Goal: Task Accomplishment & Management: Manage account settings

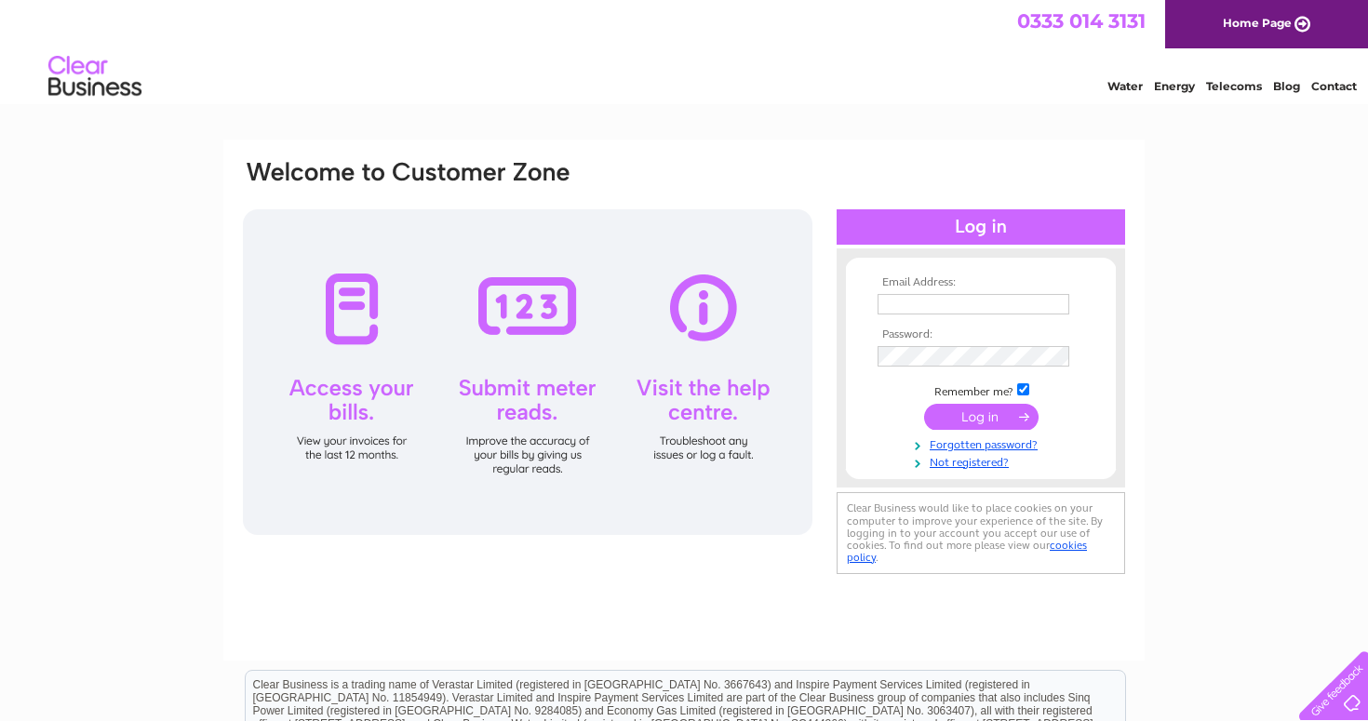
click at [964, 299] on input "text" at bounding box center [973, 304] width 192 height 20
type input "ben.youngman19@gmail.com"
click at [993, 414] on input "submit" at bounding box center [981, 417] width 114 height 26
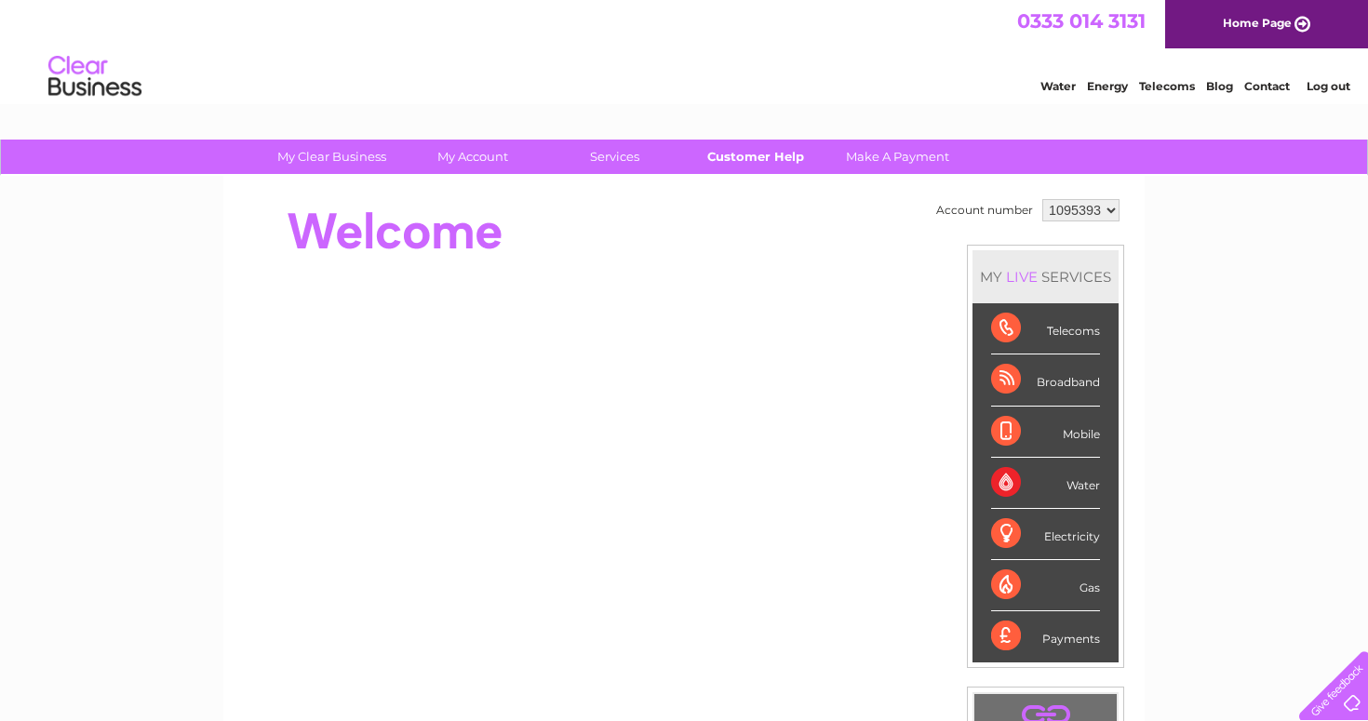
click at [792, 162] on link "Customer Help" at bounding box center [756, 157] width 154 height 34
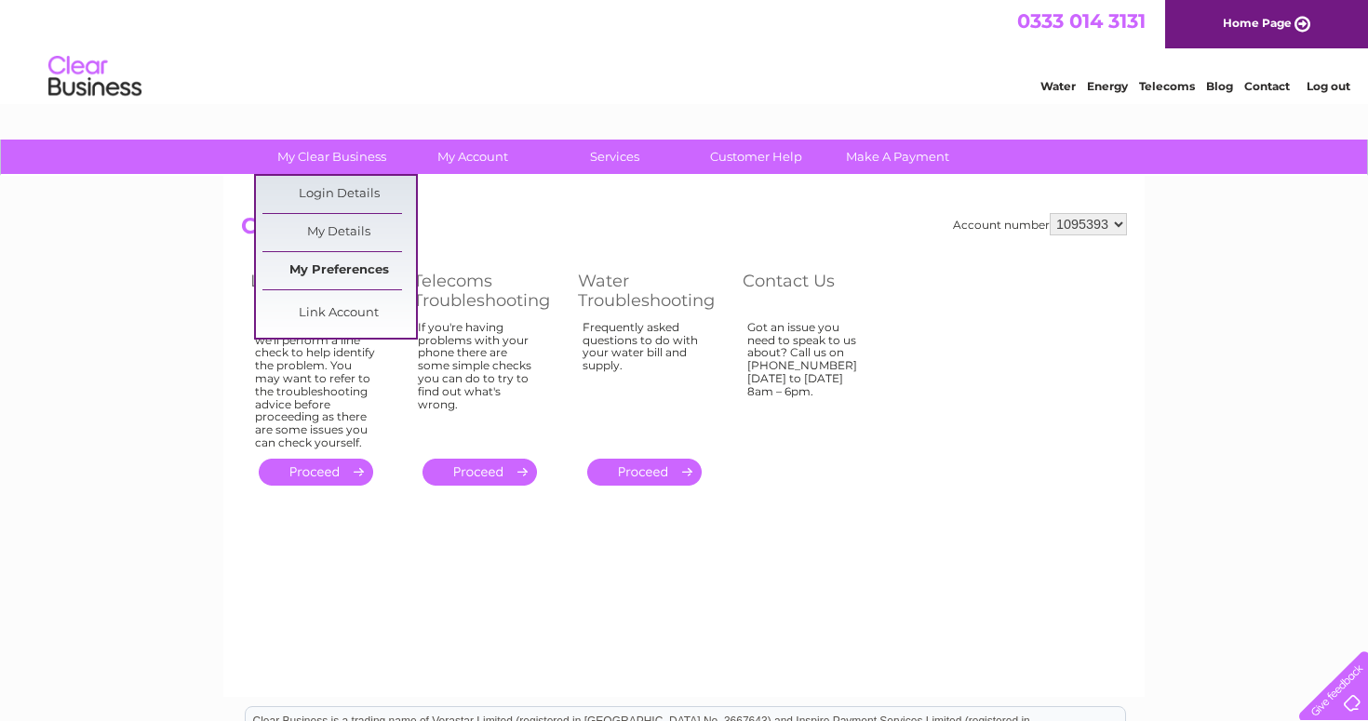
click at [355, 259] on link "My Preferences" at bounding box center [339, 270] width 154 height 37
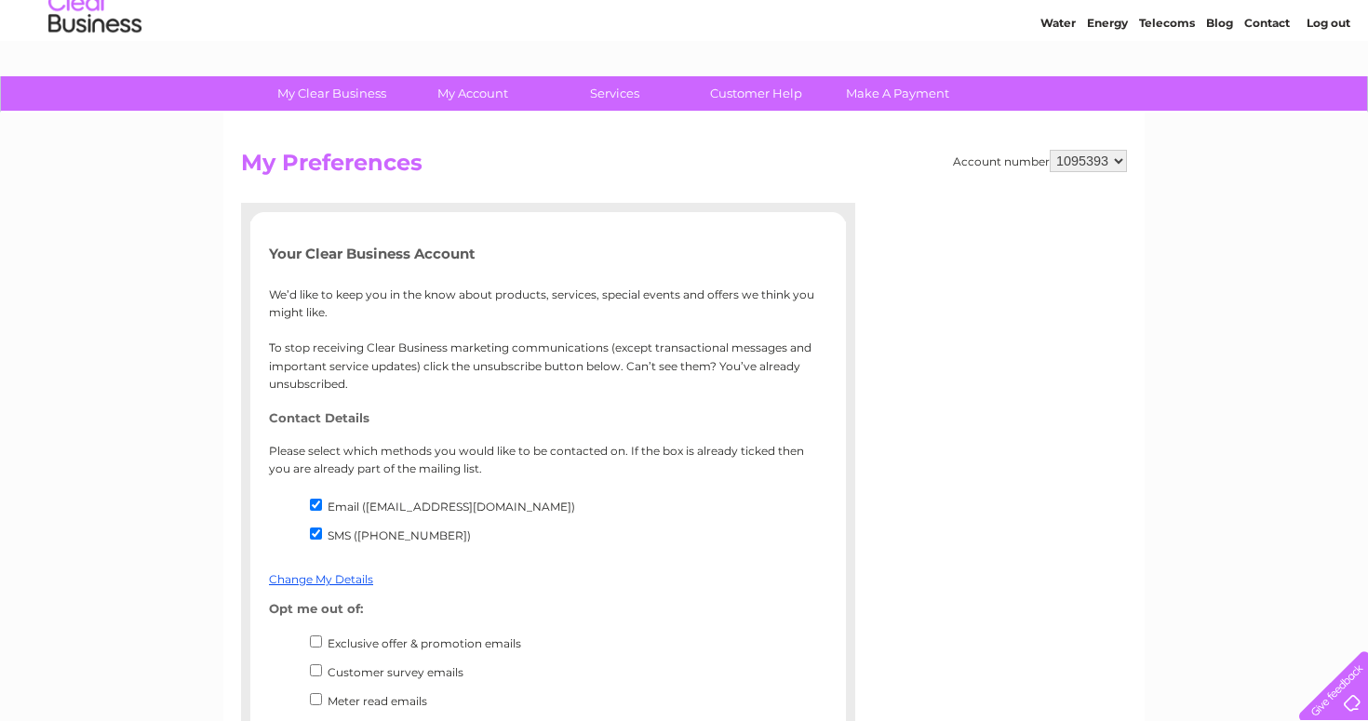
scroll to position [61, 0]
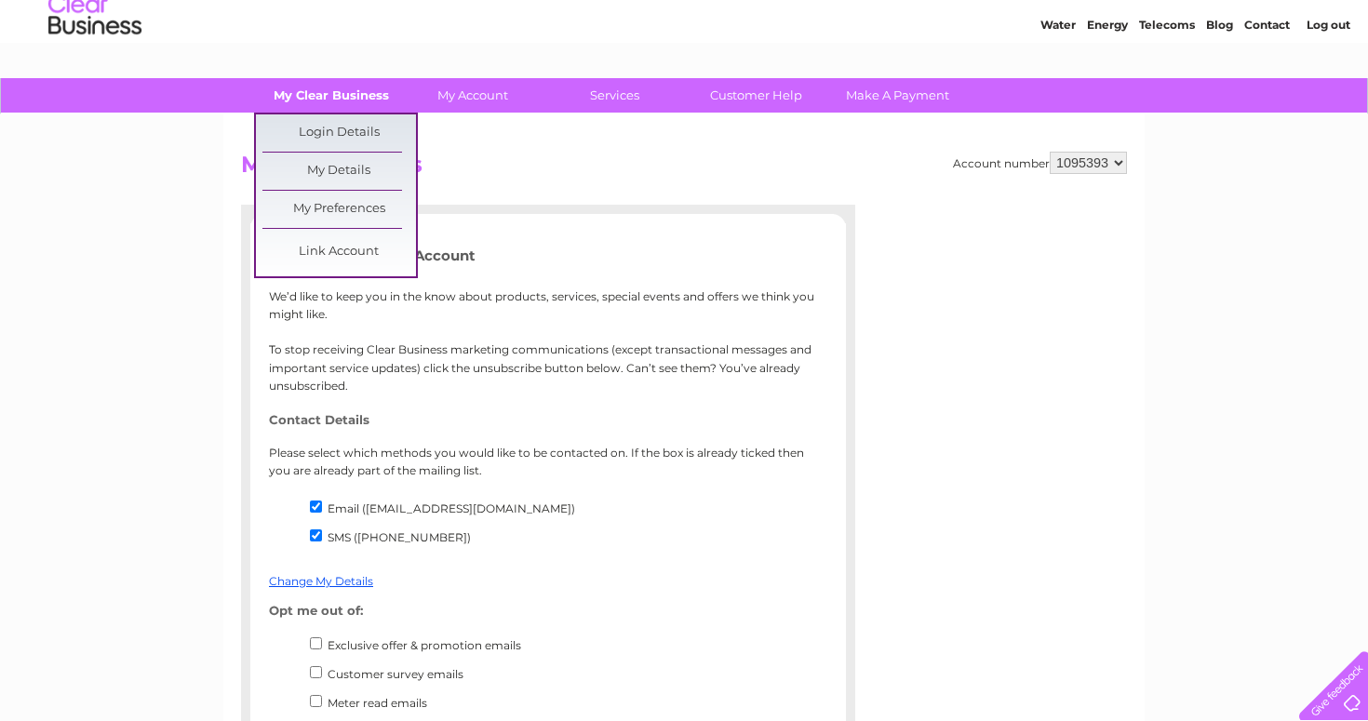
click at [321, 105] on link "My Clear Business" at bounding box center [332, 95] width 154 height 34
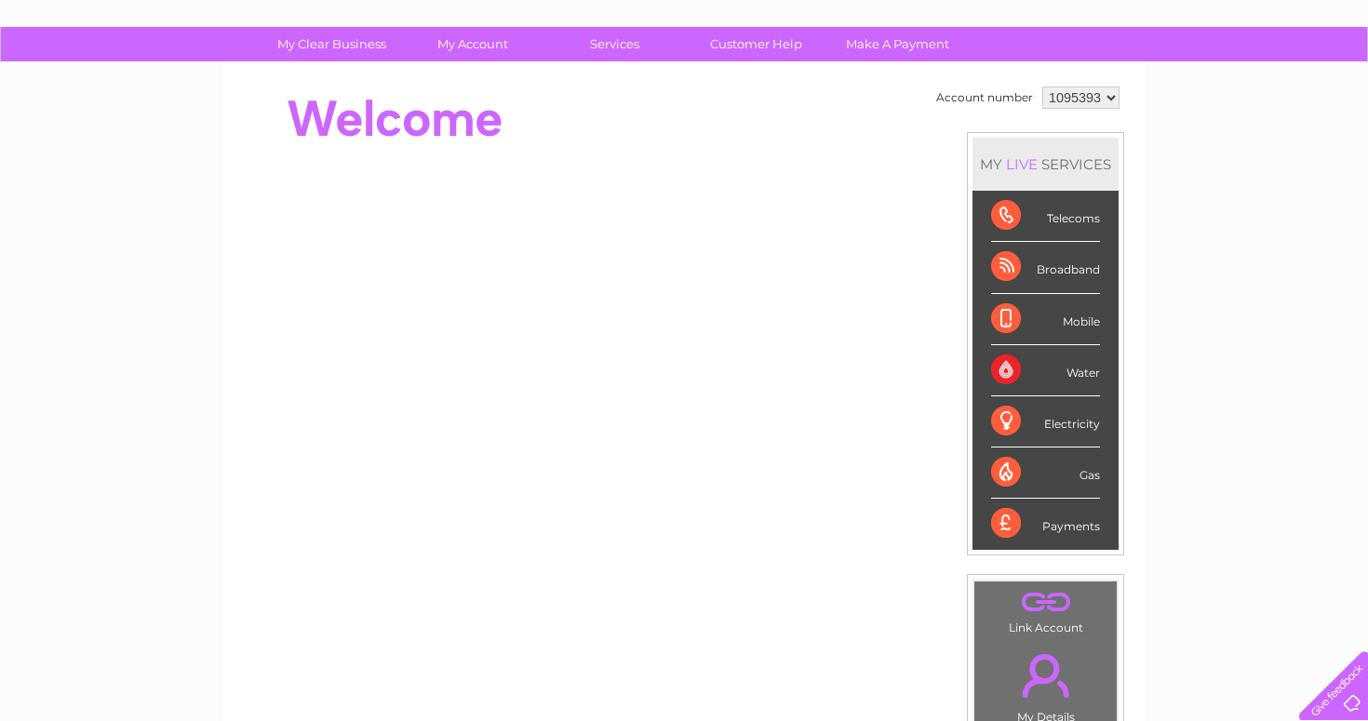
scroll to position [101, 0]
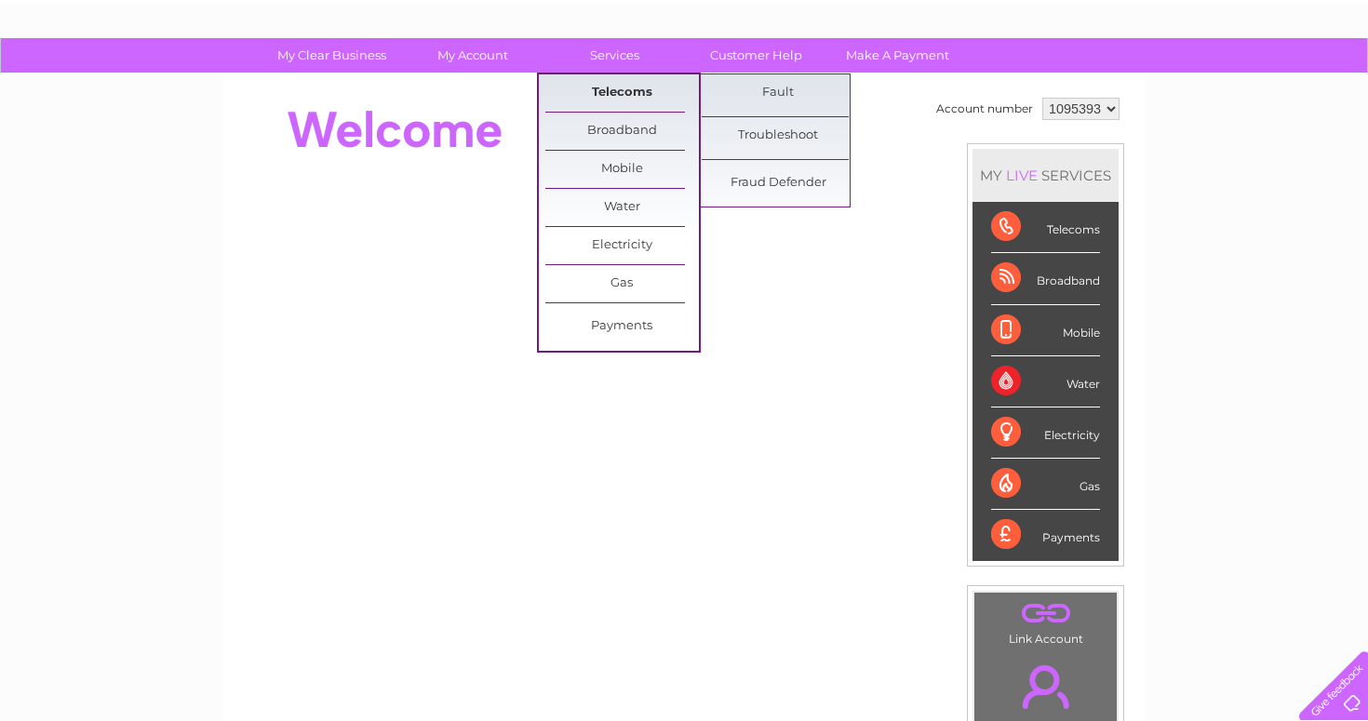
click at [604, 87] on link "Telecoms" at bounding box center [622, 92] width 154 height 37
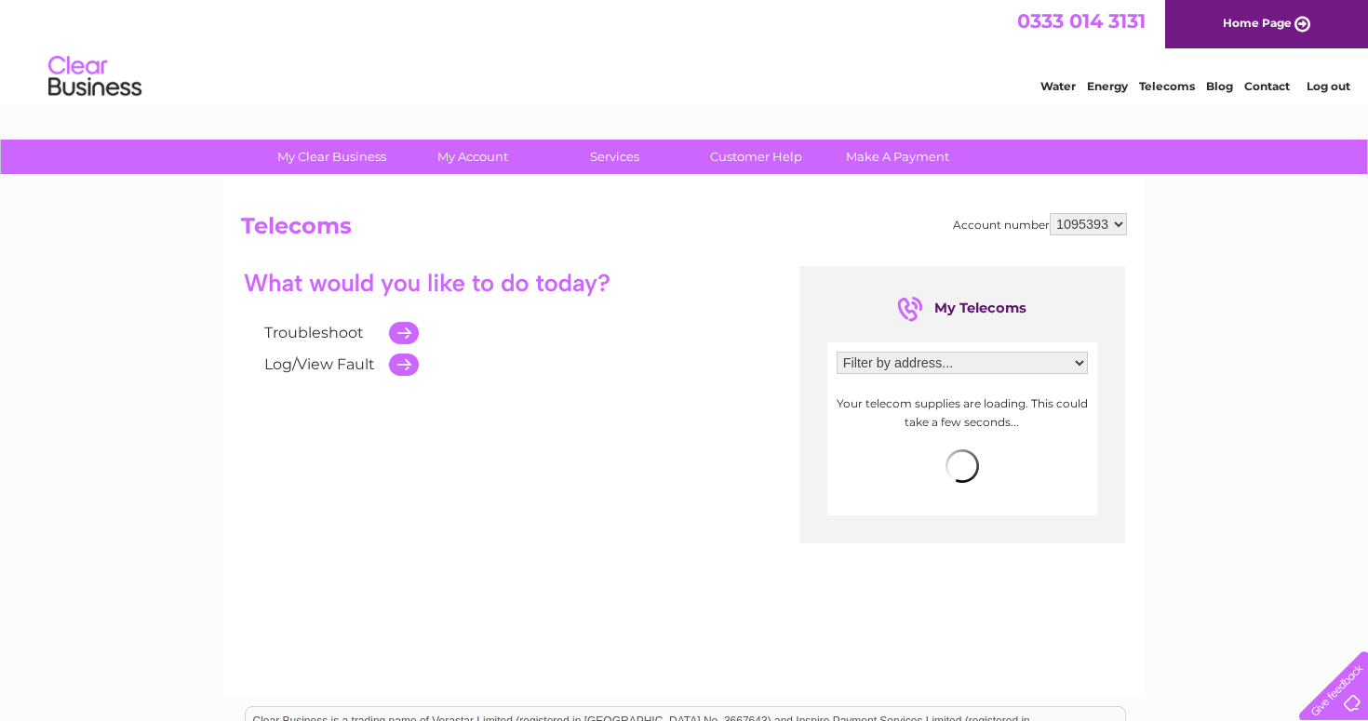
click at [915, 358] on select "Filter by address... [STREET_ADDRESS][PERSON_NAME]" at bounding box center [961, 363] width 251 height 22
select select "2205135"
click at [836, 352] on select "Filter by address... [STREET_ADDRESS][PERSON_NAME]" at bounding box center [961, 363] width 251 height 22
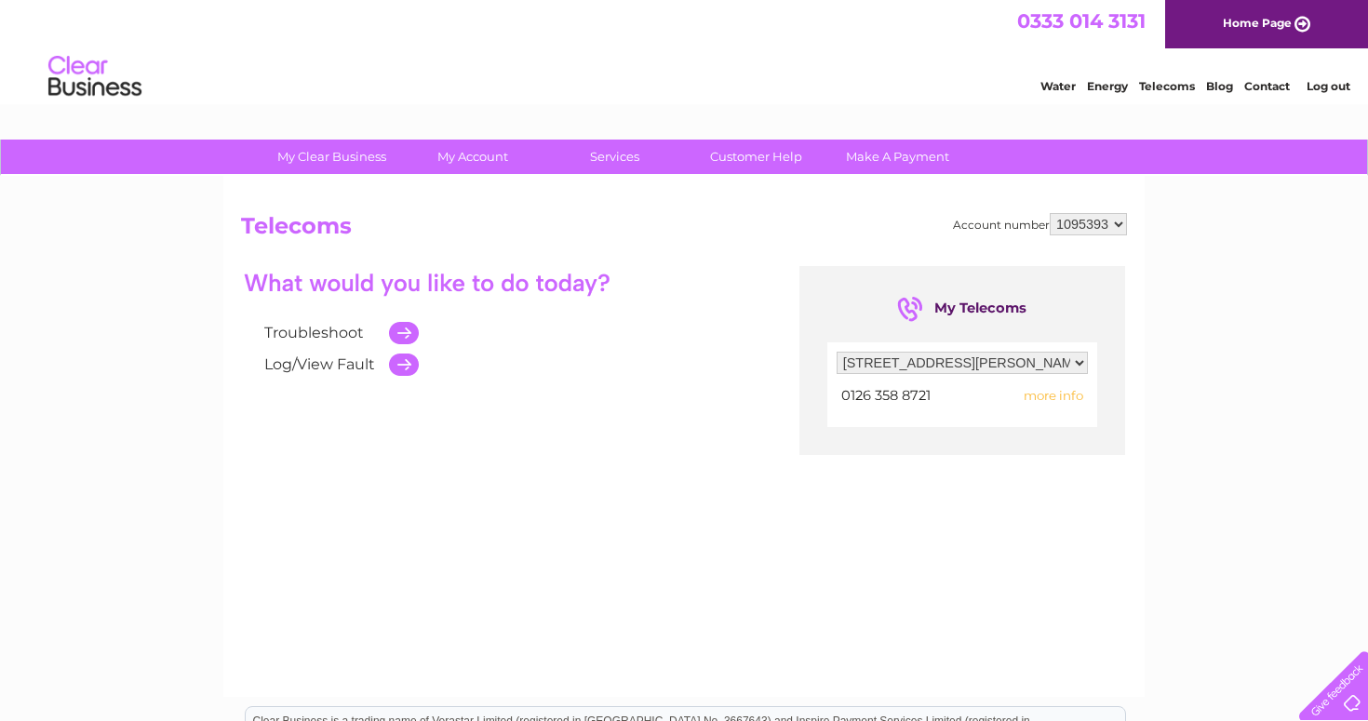
click at [1038, 398] on span "more info" at bounding box center [1053, 395] width 60 height 15
click at [1059, 395] on span "more info" at bounding box center [1053, 395] width 60 height 15
click at [913, 394] on span "0126 358 8721" at bounding box center [885, 395] width 89 height 17
click at [1035, 394] on span "more info" at bounding box center [1053, 395] width 60 height 15
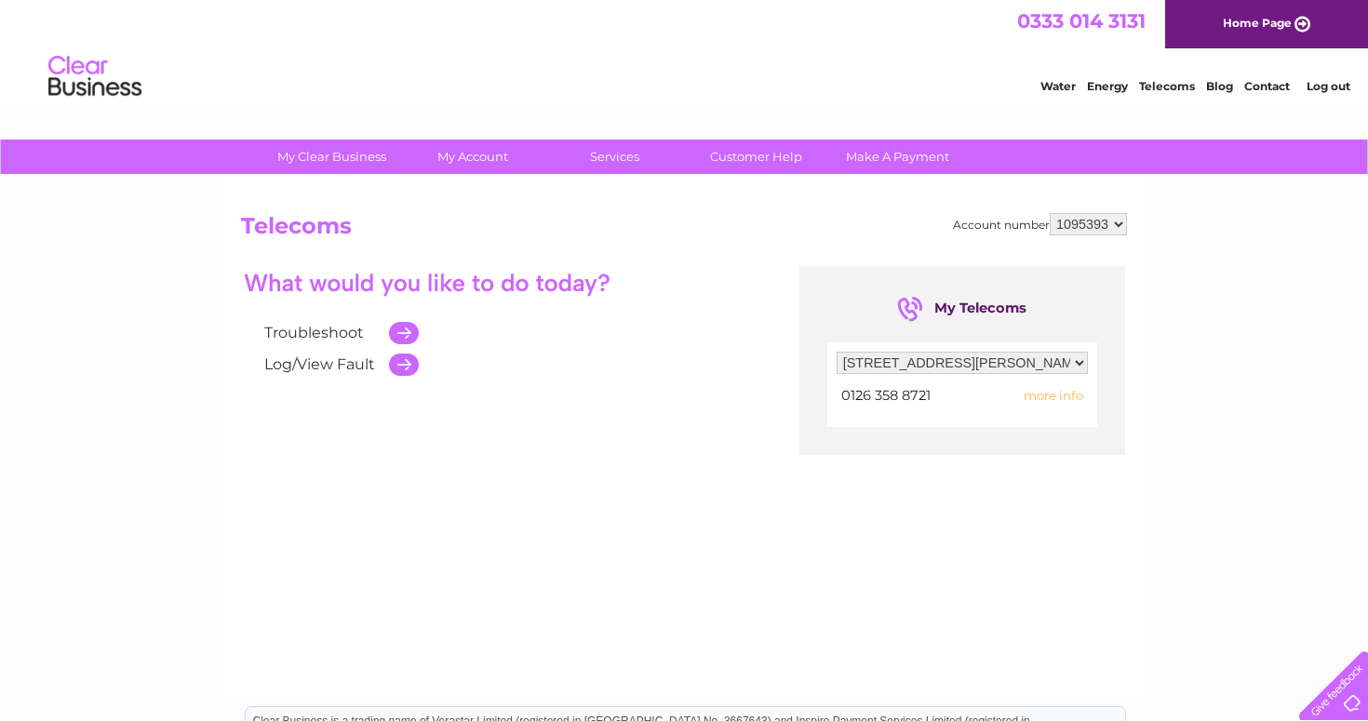
click at [1091, 395] on div "Filter by address... The Ship Inn, The Street, Weybourne, Holt, Norfolk, NR25 7…" at bounding box center [962, 384] width 270 height 85
click at [1065, 395] on span "more info" at bounding box center [1053, 395] width 60 height 15
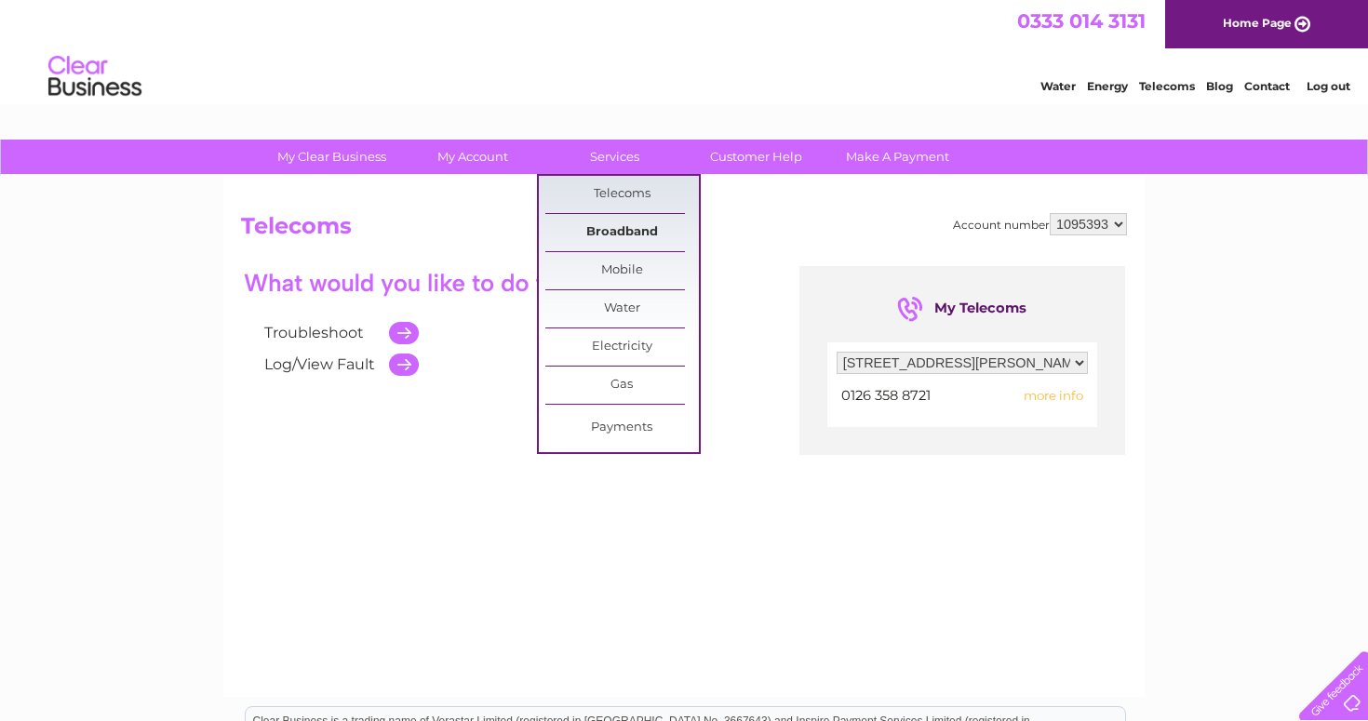
click at [626, 235] on link "Broadband" at bounding box center [622, 232] width 154 height 37
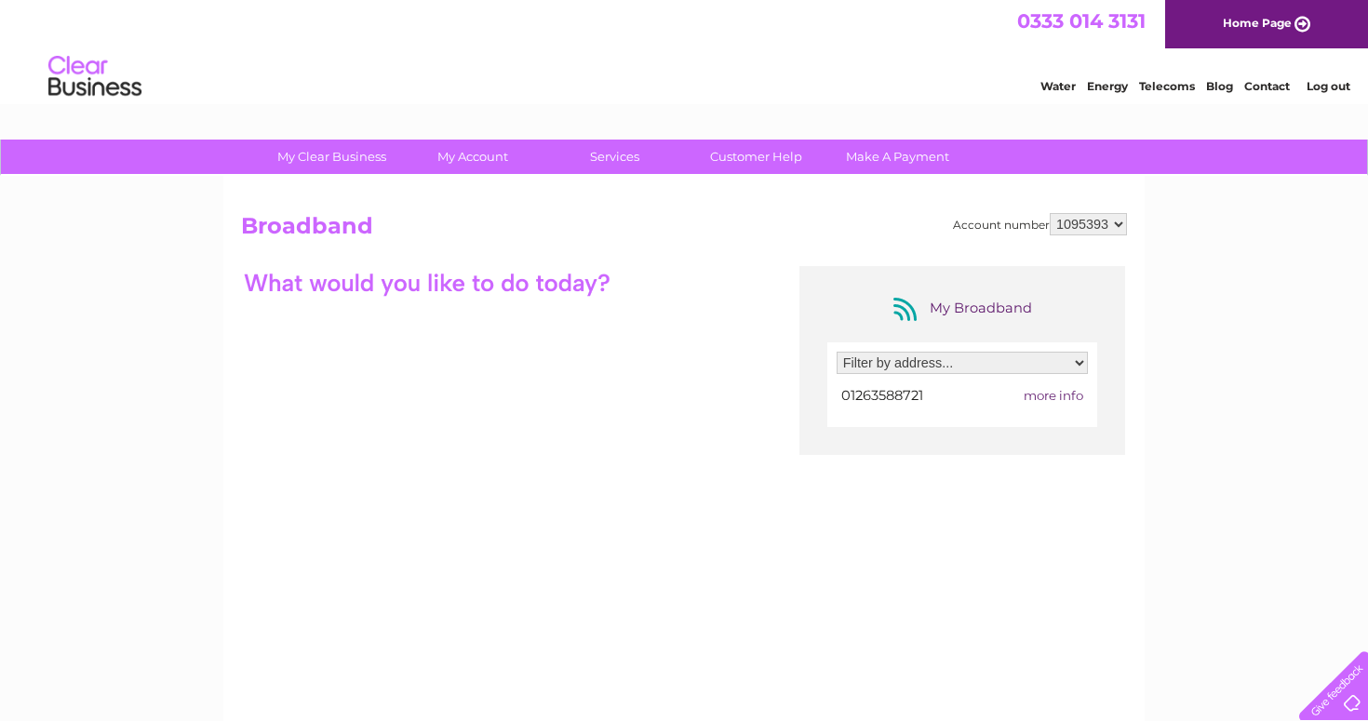
click at [1044, 401] on span "more info" at bounding box center [1053, 395] width 60 height 15
click at [1039, 368] on select "Filter by address... The Ship Inn, The Street, Weybourne, Holt, Norfolk, NR25 7…" at bounding box center [961, 363] width 251 height 22
select select "2205135"
click at [836, 352] on select "Filter by address... The Ship Inn, The Street, Weybourne, Holt, Norfolk, NR25 7…" at bounding box center [961, 363] width 251 height 22
click at [1060, 394] on div at bounding box center [961, 395] width 251 height 25
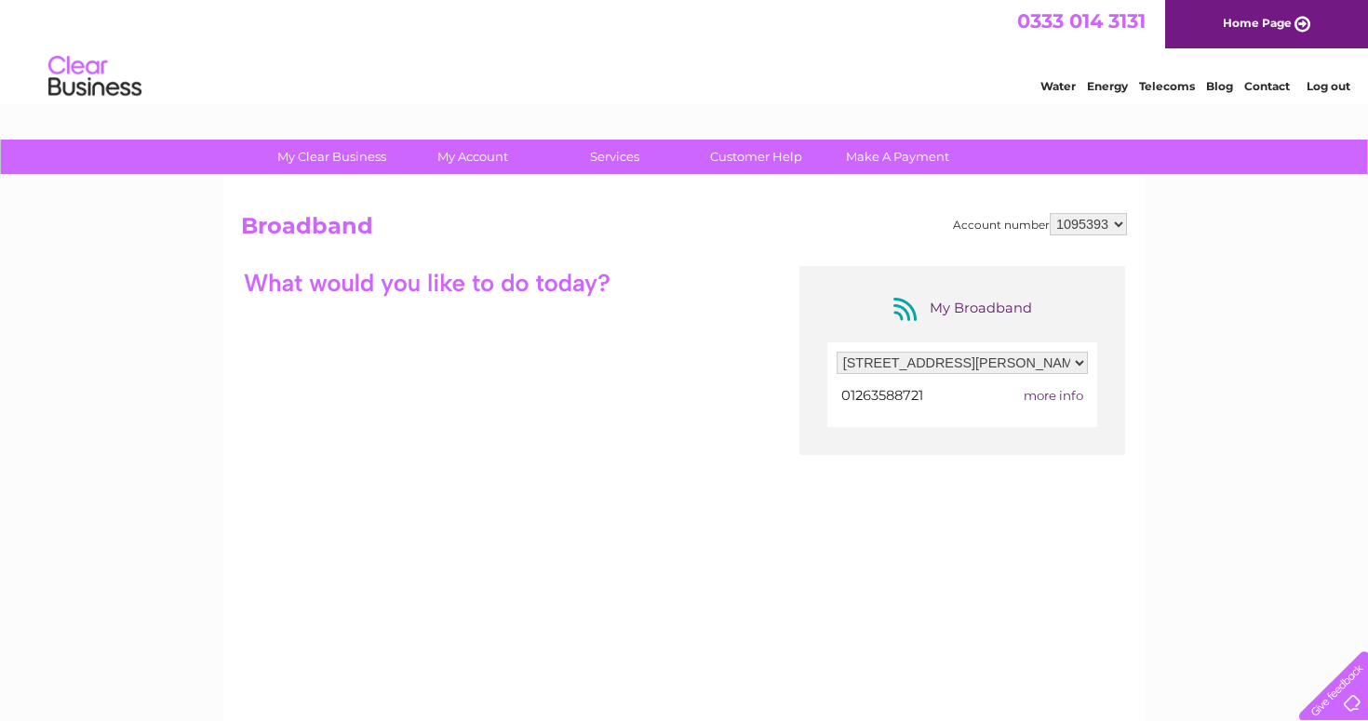
click at [1044, 396] on span "more info" at bounding box center [1053, 395] width 60 height 15
click at [1271, 81] on link "Contact" at bounding box center [1267, 86] width 46 height 14
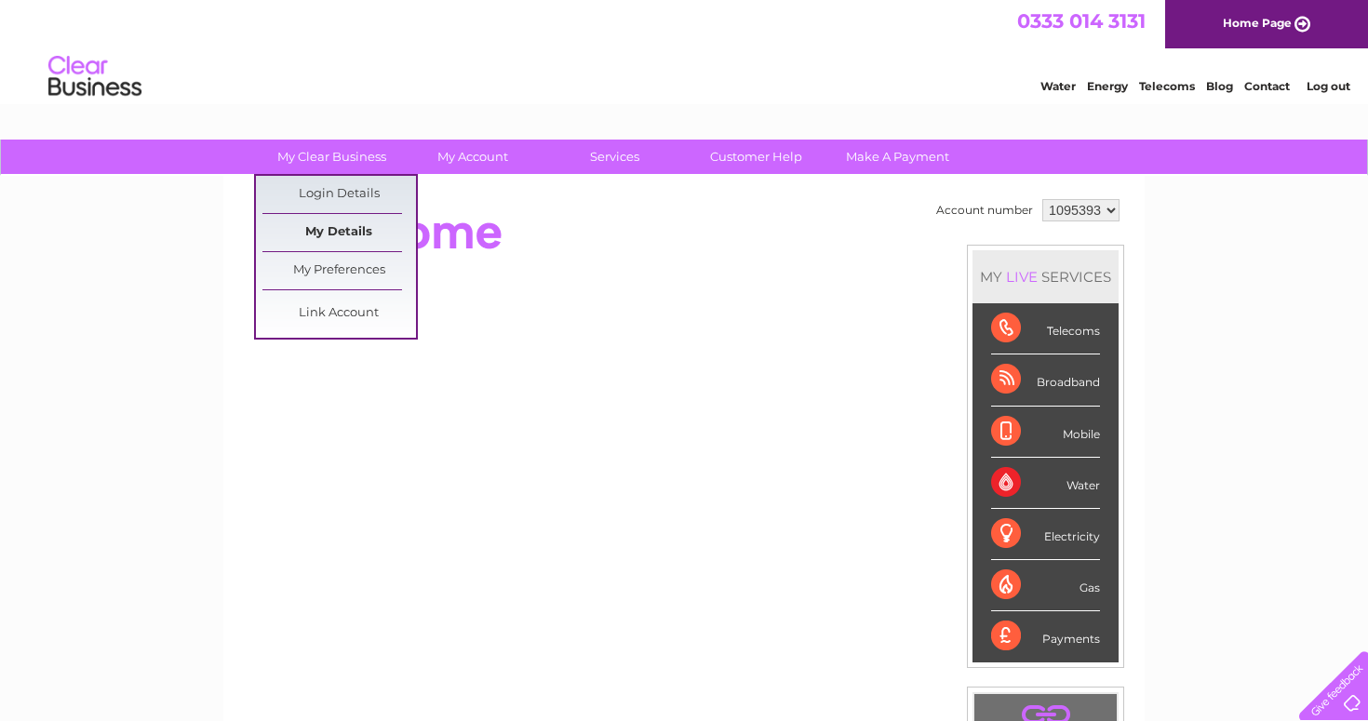
click at [353, 235] on link "My Details" at bounding box center [339, 232] width 154 height 37
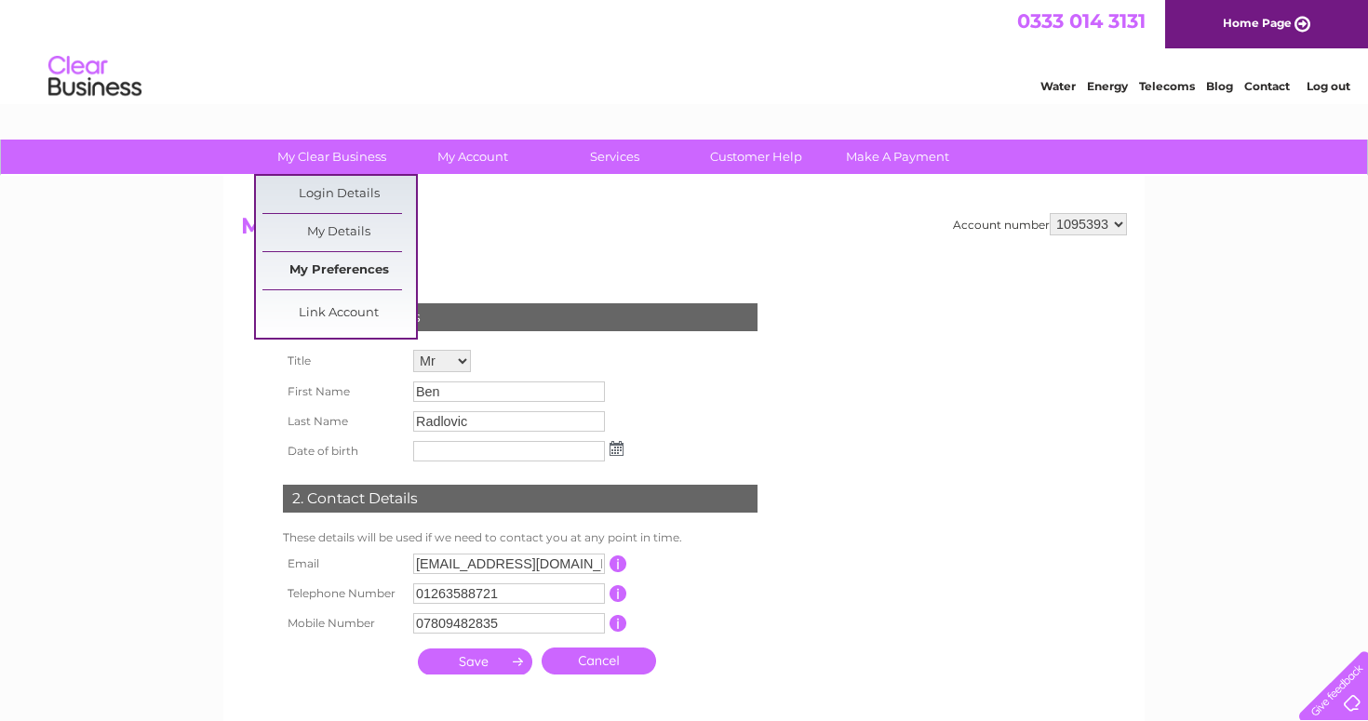
click at [355, 269] on link "My Preferences" at bounding box center [339, 270] width 154 height 37
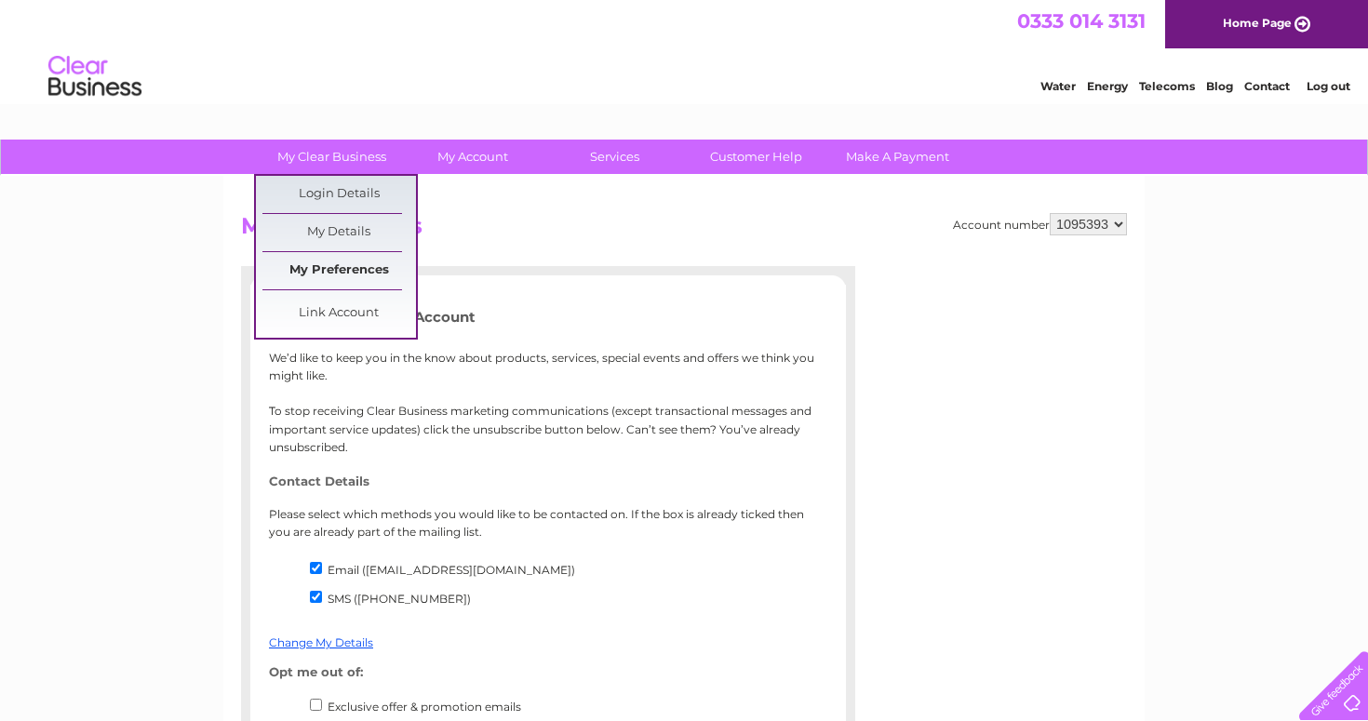
click at [350, 273] on link "My Preferences" at bounding box center [339, 270] width 154 height 37
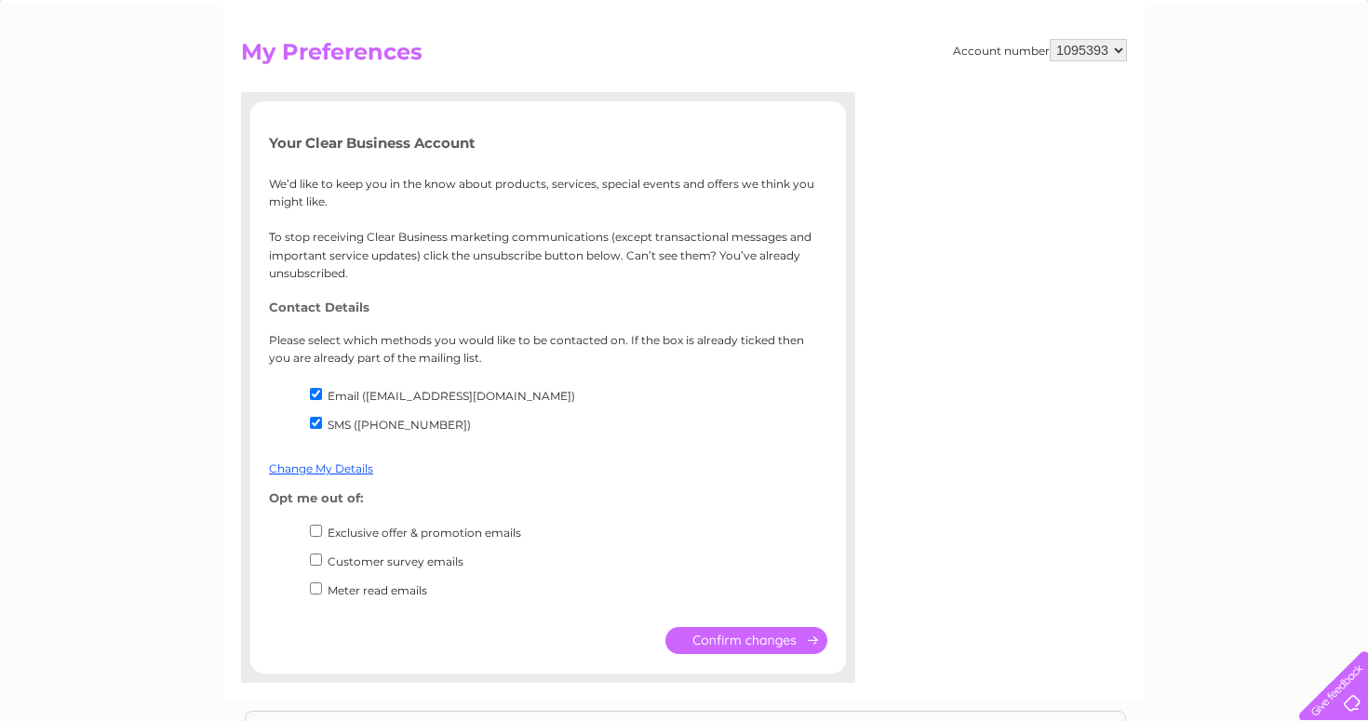
scroll to position [28, 0]
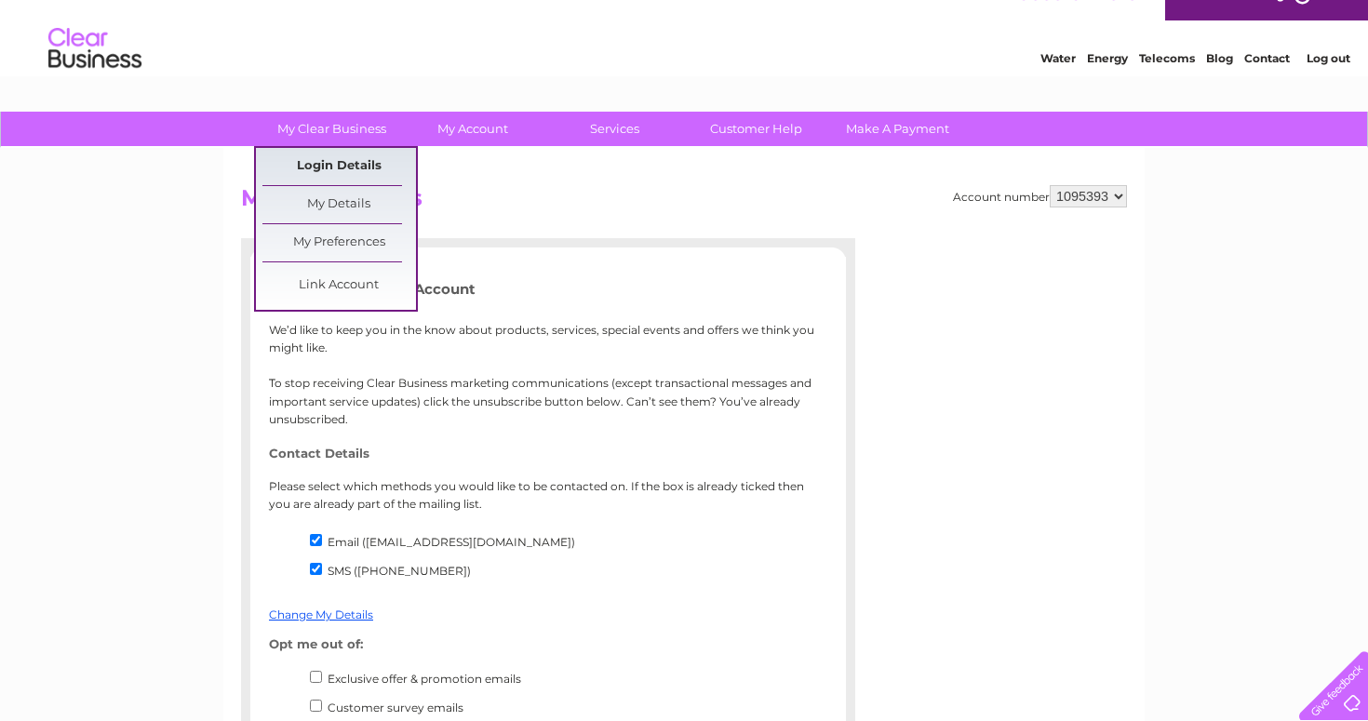
click at [325, 165] on link "Login Details" at bounding box center [339, 166] width 154 height 37
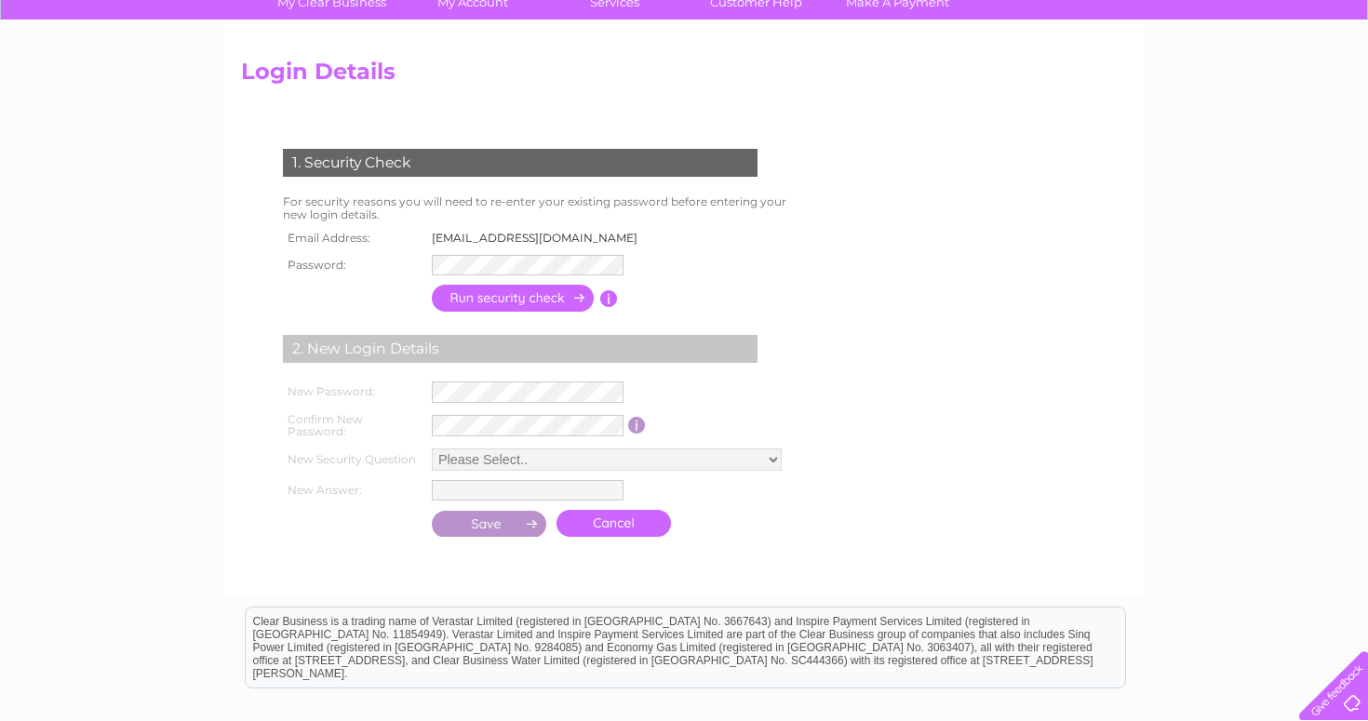
scroll to position [156, 0]
